Goal: Task Accomplishment & Management: Manage account settings

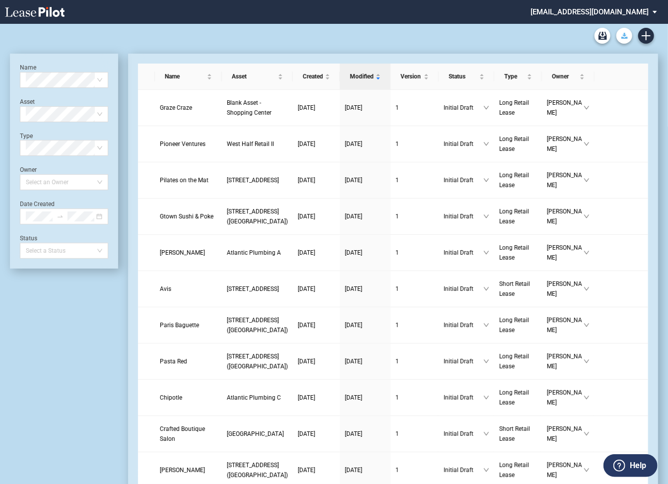
click at [624, 37] on icon "Download Blank Form" at bounding box center [624, 36] width 6 height 6
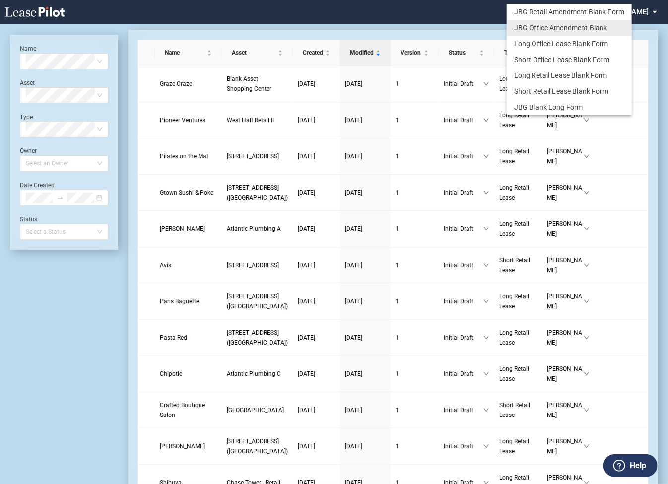
click at [446, 26] on md-backdrop at bounding box center [334, 254] width 668 height 508
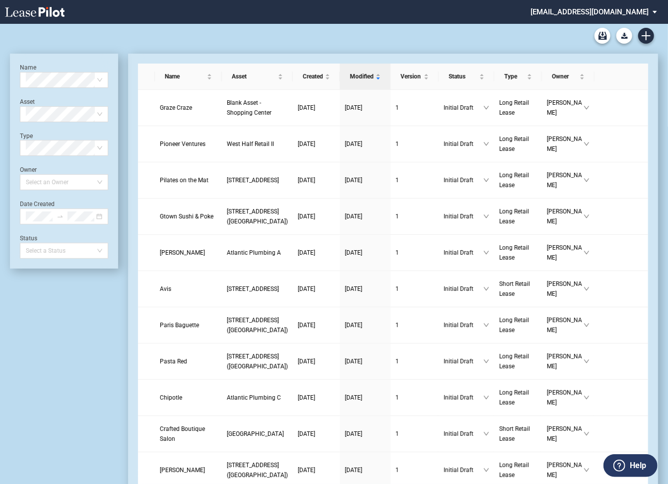
click at [598, 13] on md-select "shulmanrogers@leasepilot.co Super Admin Area Admin Area Settings Sign Out" at bounding box center [597, 11] width 136 height 22
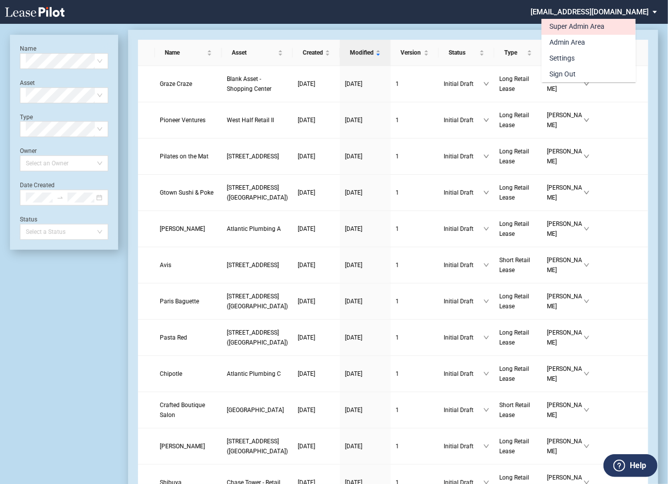
click at [575, 27] on div "Super Admin Area" at bounding box center [576, 27] width 55 height 10
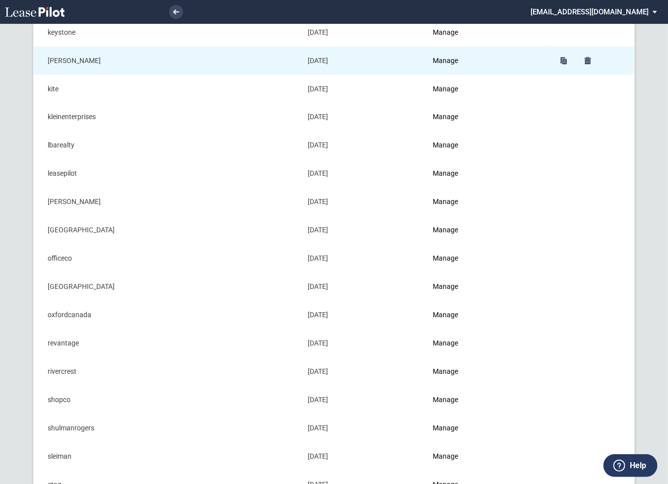
scroll to position [750, 0]
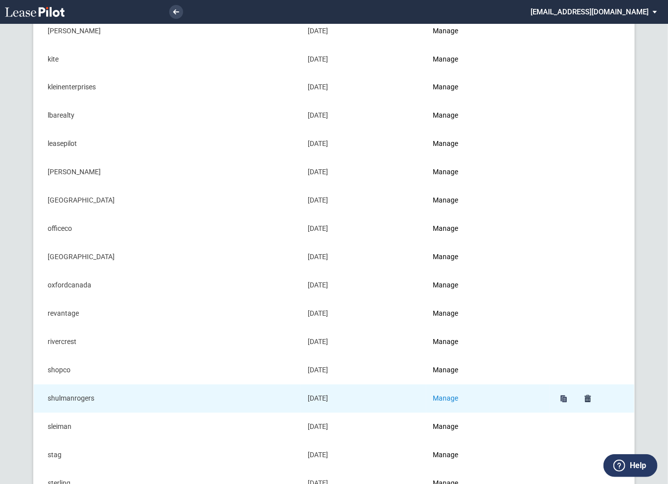
click at [454, 397] on link "Manage" at bounding box center [445, 399] width 25 height 8
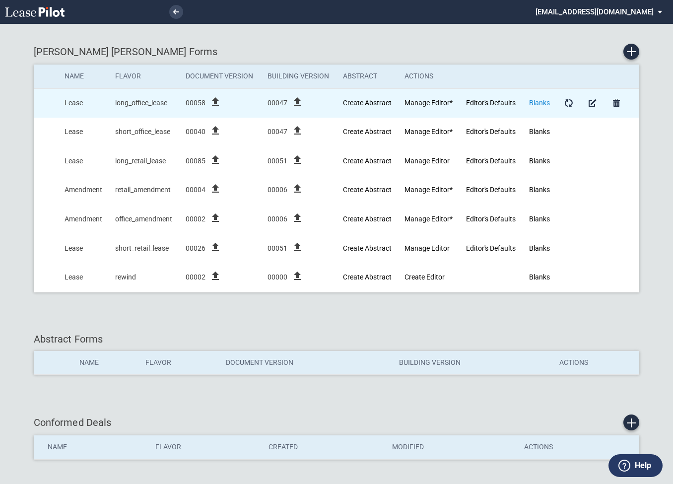
click at [541, 103] on link "Blanks" at bounding box center [539, 103] width 21 height 8
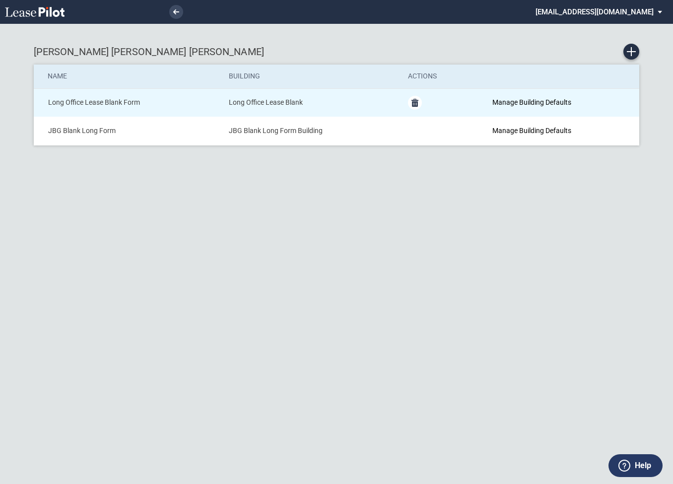
click at [415, 103] on md-icon "Delete Form" at bounding box center [415, 103] width 12 height 12
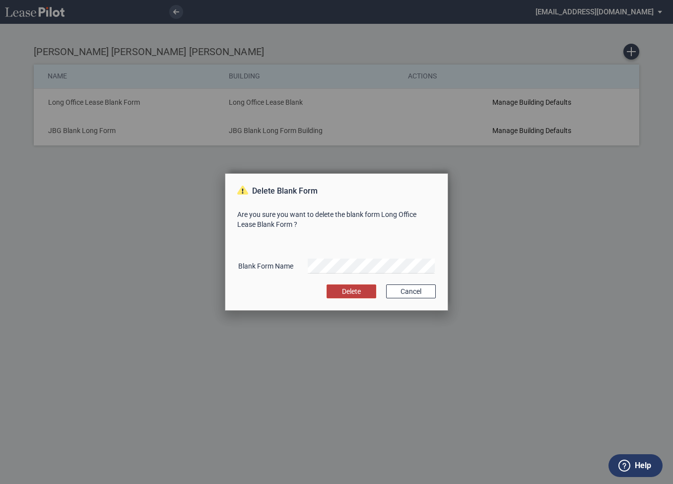
click at [358, 293] on button "Delete" at bounding box center [352, 291] width 50 height 14
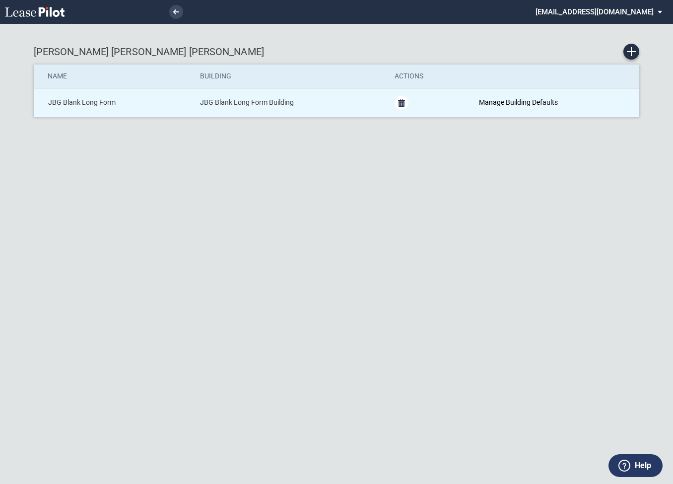
click at [401, 102] on md-icon "Delete Form" at bounding box center [402, 103] width 12 height 12
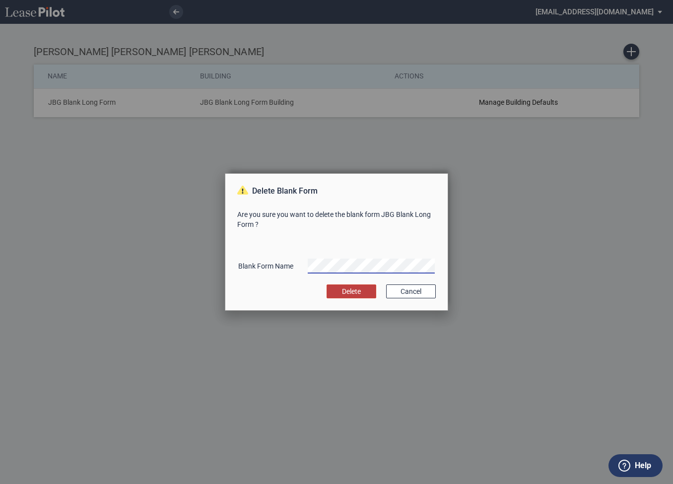
click at [353, 294] on button "Delete" at bounding box center [352, 291] width 50 height 14
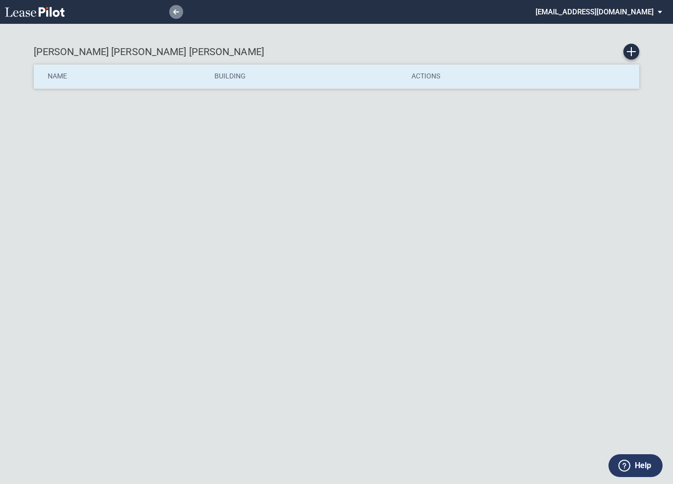
click at [175, 10] on use at bounding box center [176, 11] width 6 height 5
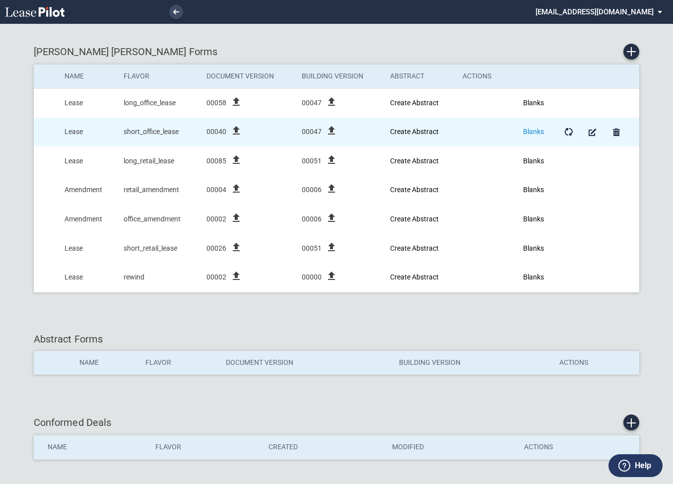
click at [535, 130] on link "Blanks" at bounding box center [533, 132] width 21 height 8
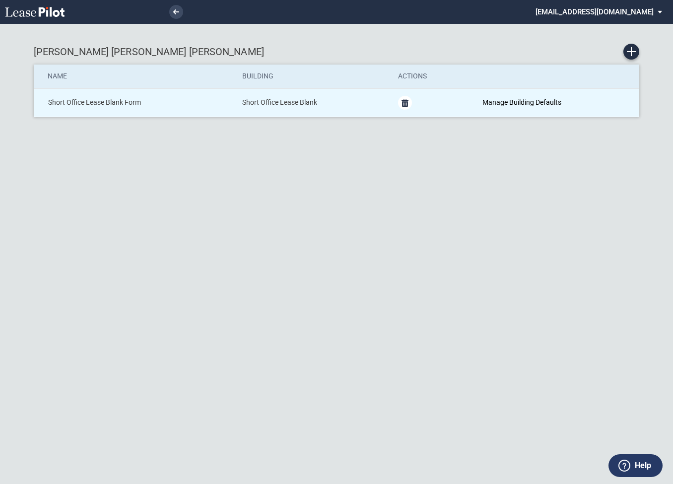
click at [406, 103] on md-icon "Delete Form" at bounding box center [405, 103] width 12 height 12
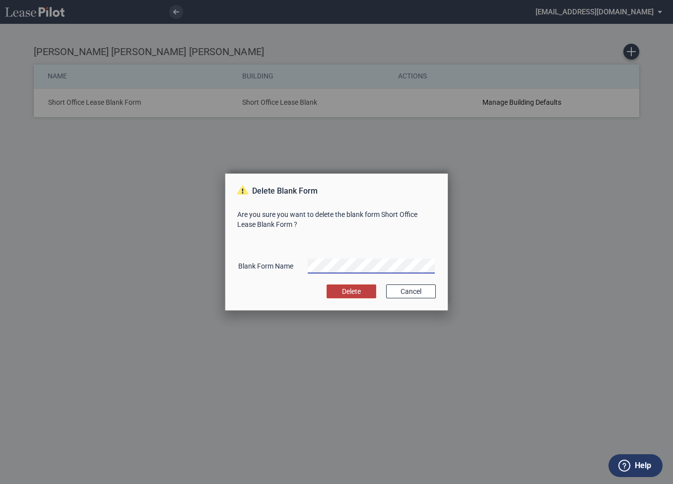
click at [356, 291] on button "Delete" at bounding box center [352, 291] width 50 height 14
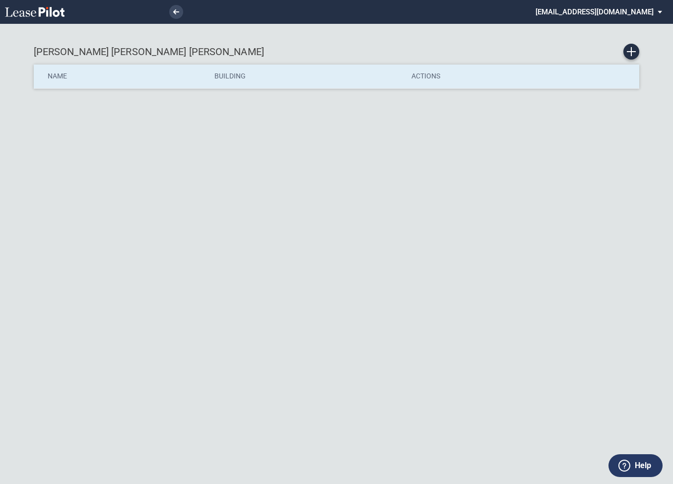
drag, startPoint x: 0, startPoint y: 0, endPoint x: 267, endPoint y: 19, distance: 268.2
click at [270, 31] on div "Shulman Rogers Blanks Name Building Actions" at bounding box center [336, 242] width 673 height 484
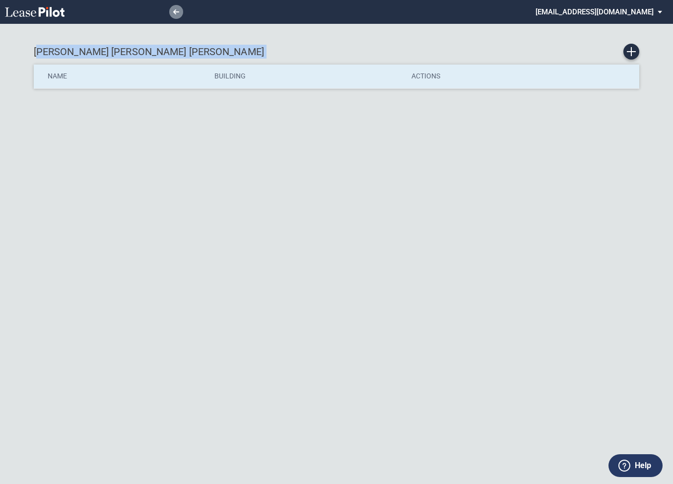
click at [176, 15] on link at bounding box center [176, 12] width 14 height 14
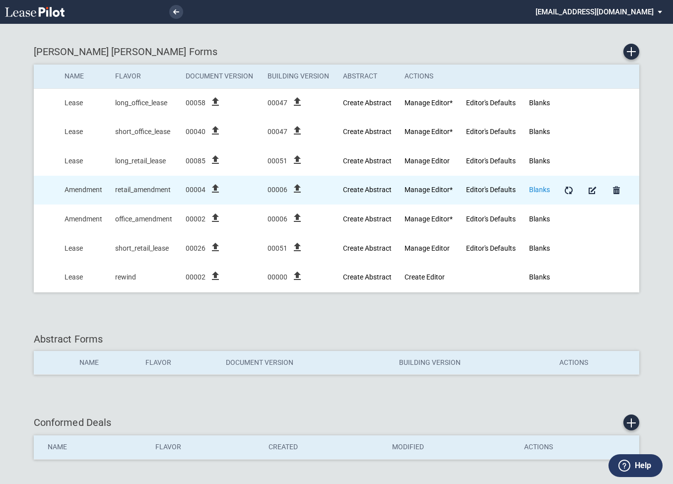
click at [541, 190] on link "Blanks" at bounding box center [539, 190] width 21 height 8
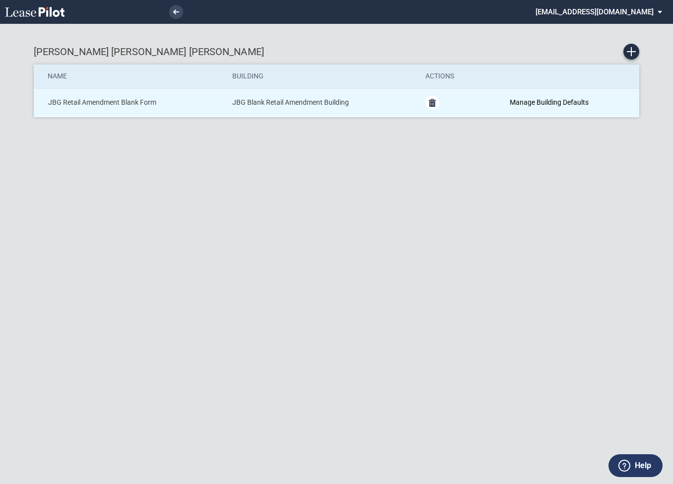
click at [434, 103] on md-icon "Delete Form" at bounding box center [432, 103] width 12 height 12
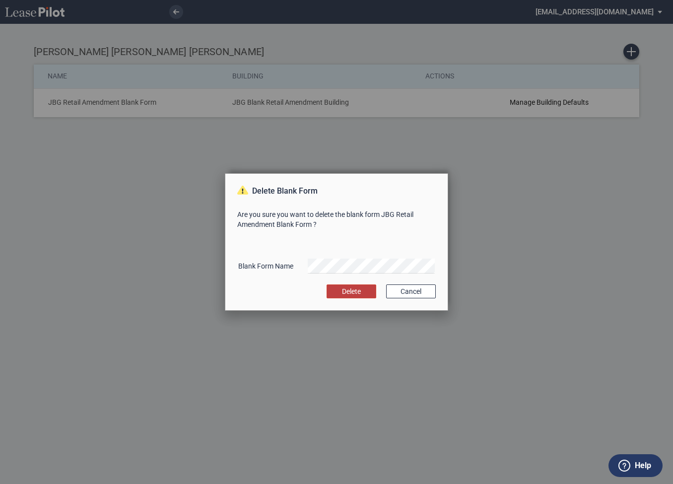
click at [352, 290] on button "Delete" at bounding box center [352, 291] width 50 height 14
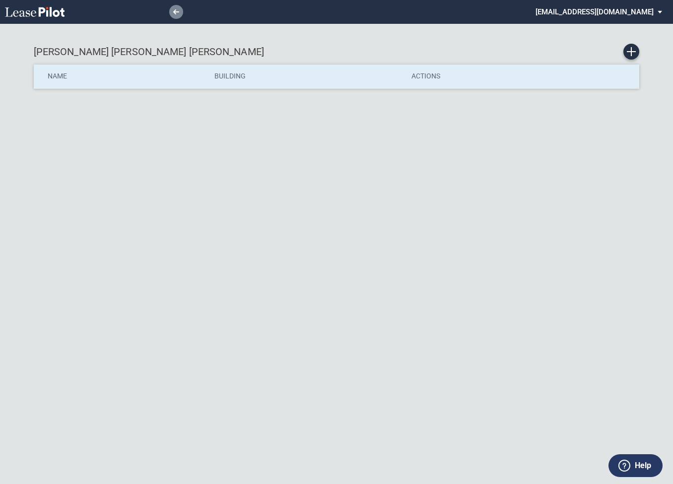
click at [176, 10] on icon at bounding box center [176, 11] width 6 height 5
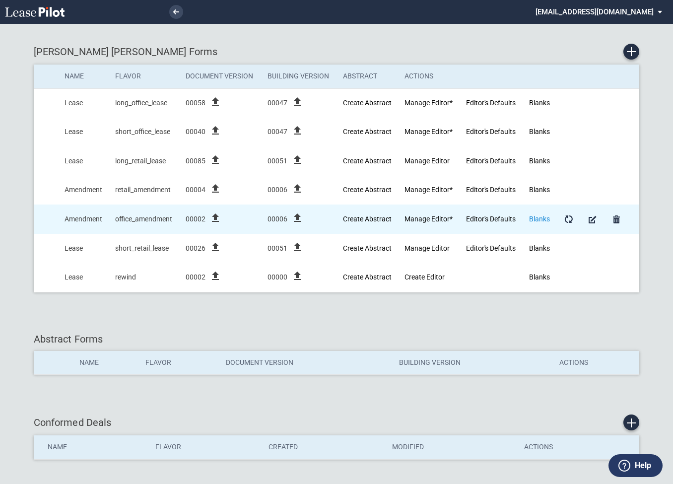
click at [539, 217] on link "Blanks" at bounding box center [539, 219] width 21 height 8
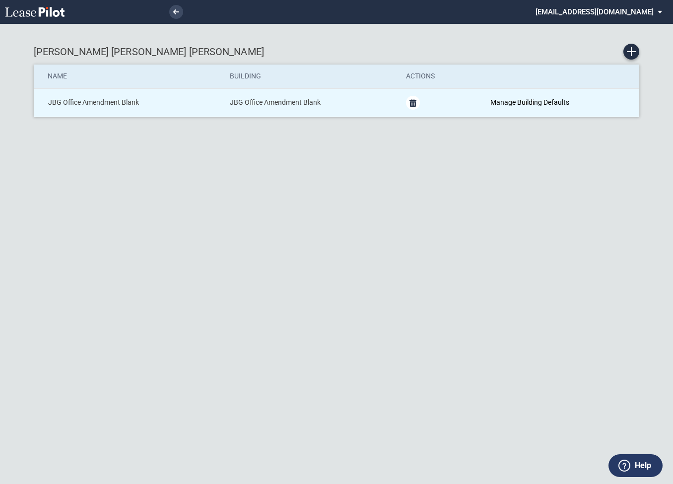
click at [415, 101] on md-icon "Delete Form" at bounding box center [413, 103] width 12 height 12
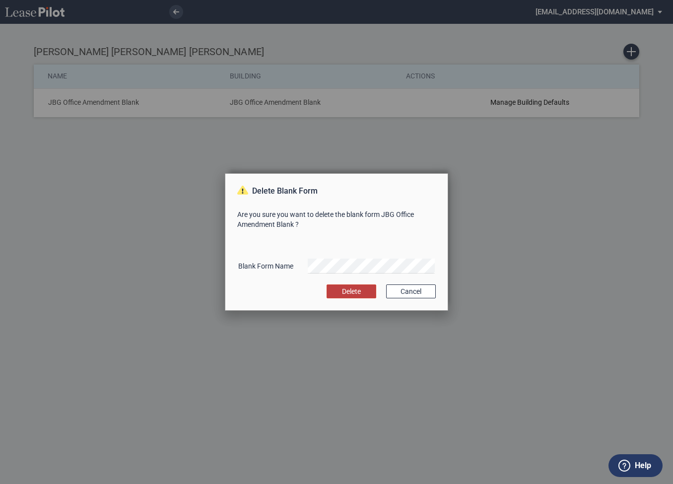
click at [350, 291] on button "Delete" at bounding box center [352, 291] width 50 height 14
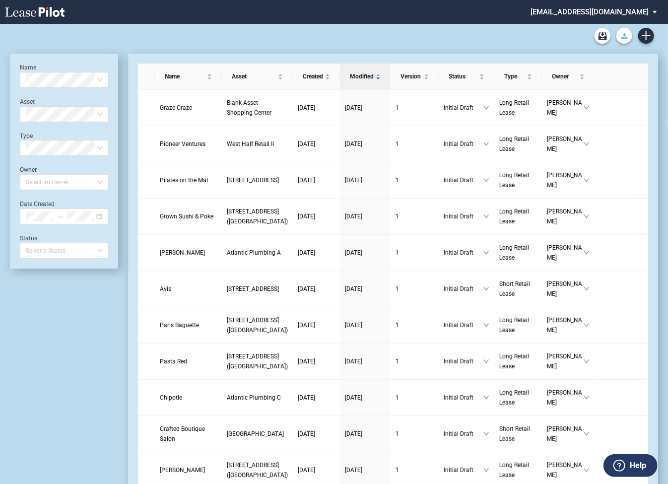
click at [626, 37] on use "Download Blank Form" at bounding box center [624, 36] width 6 height 6
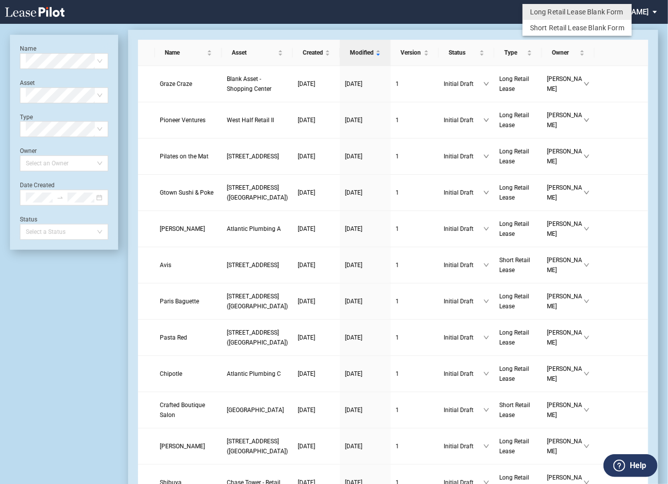
click at [654, 25] on md-backdrop at bounding box center [334, 254] width 668 height 508
